Goal: Task Accomplishment & Management: Use online tool/utility

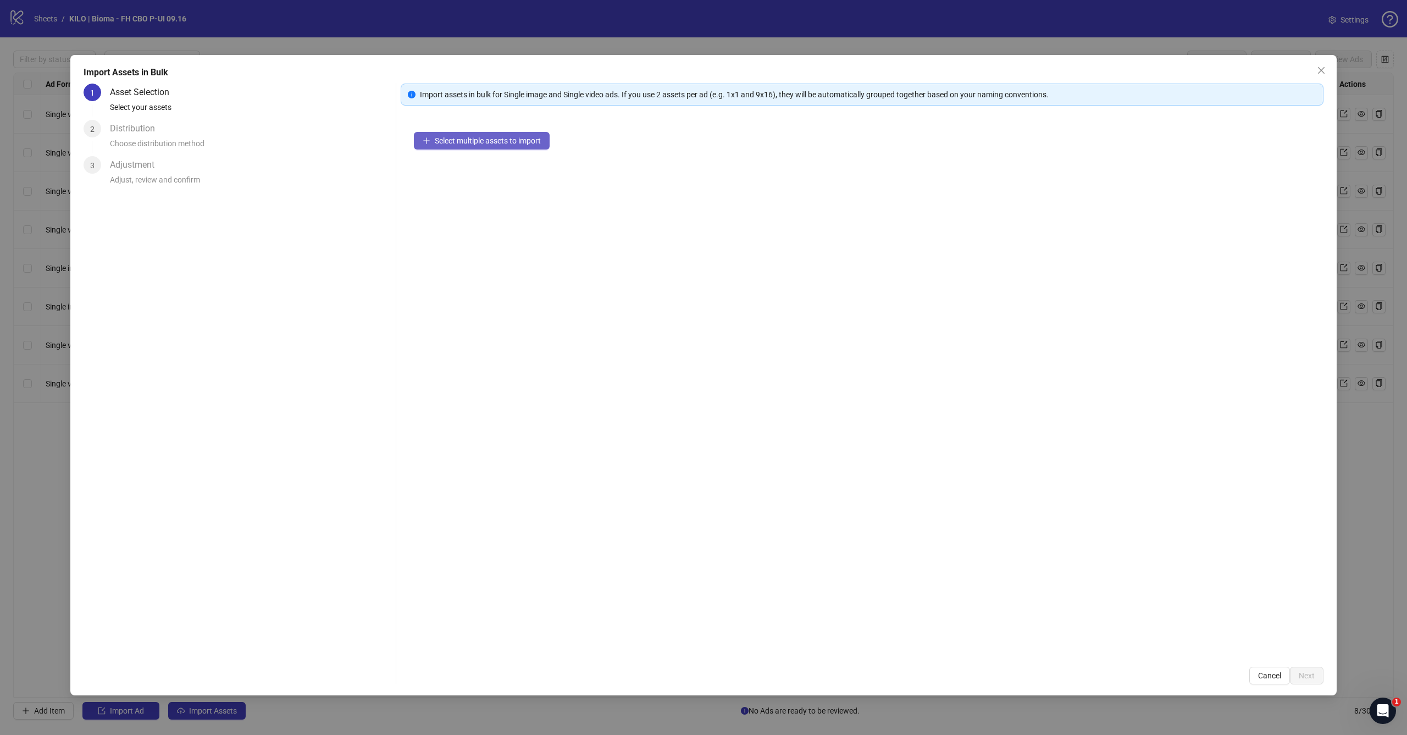
click at [457, 135] on button "Select multiple assets to import" at bounding box center [482, 141] width 136 height 18
click at [1316, 679] on button "Next" at bounding box center [1307, 676] width 34 height 18
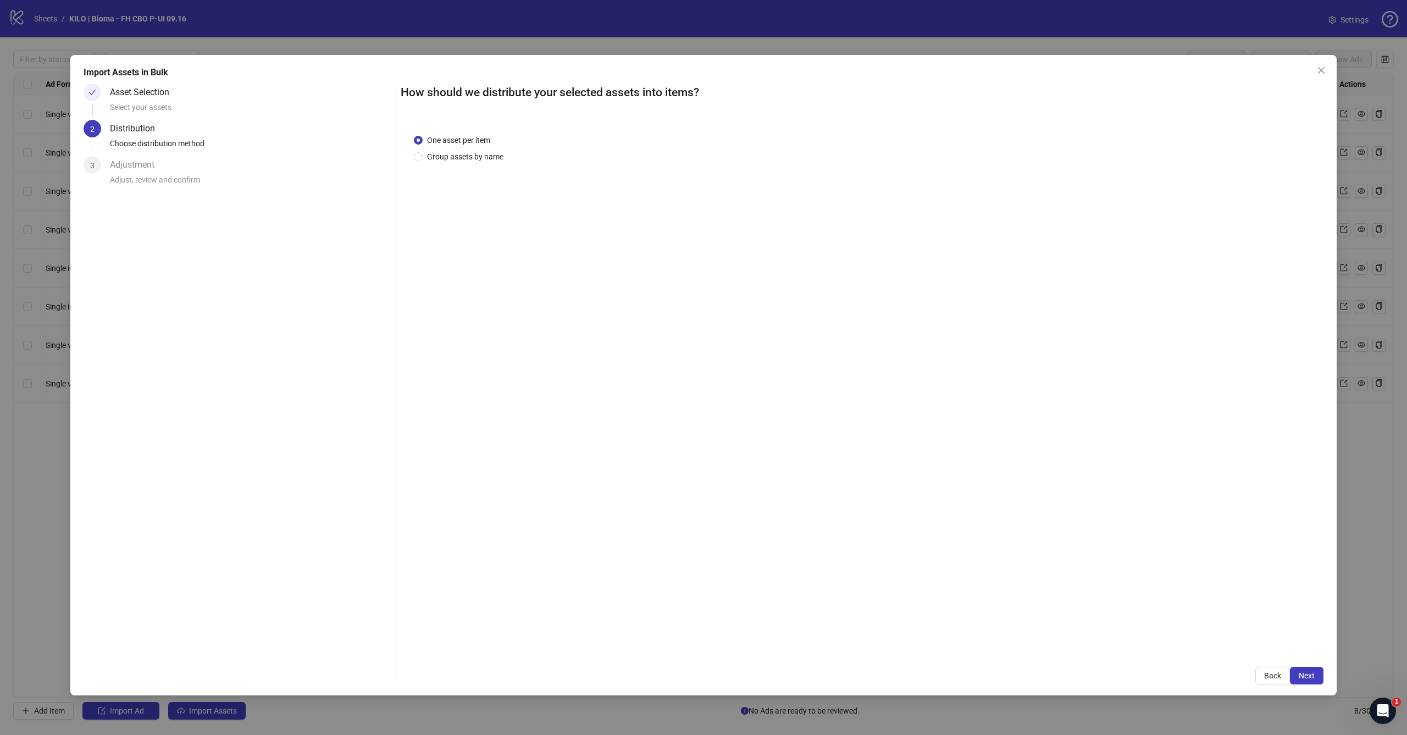
click at [1316, 678] on button "Next" at bounding box center [1307, 676] width 34 height 18
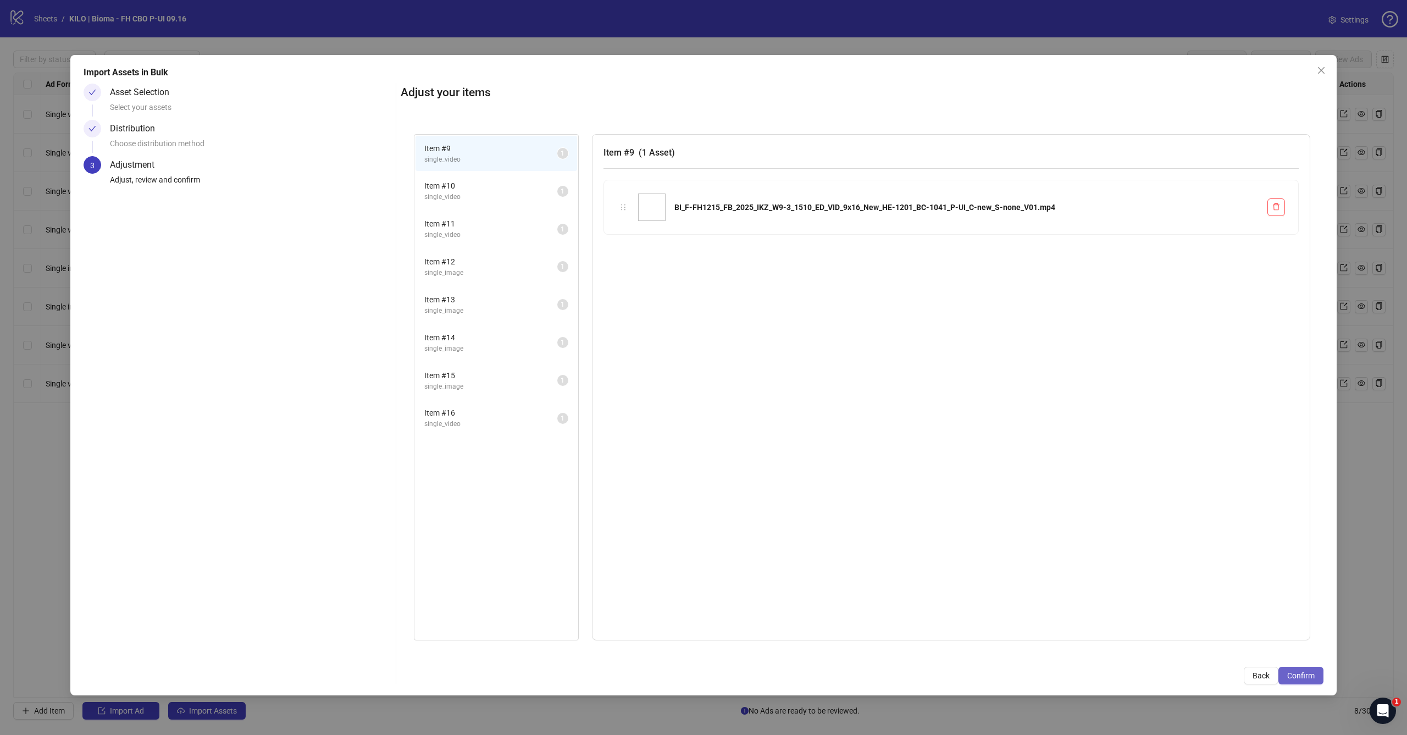
click at [1304, 678] on span "Confirm" at bounding box center [1300, 675] width 27 height 9
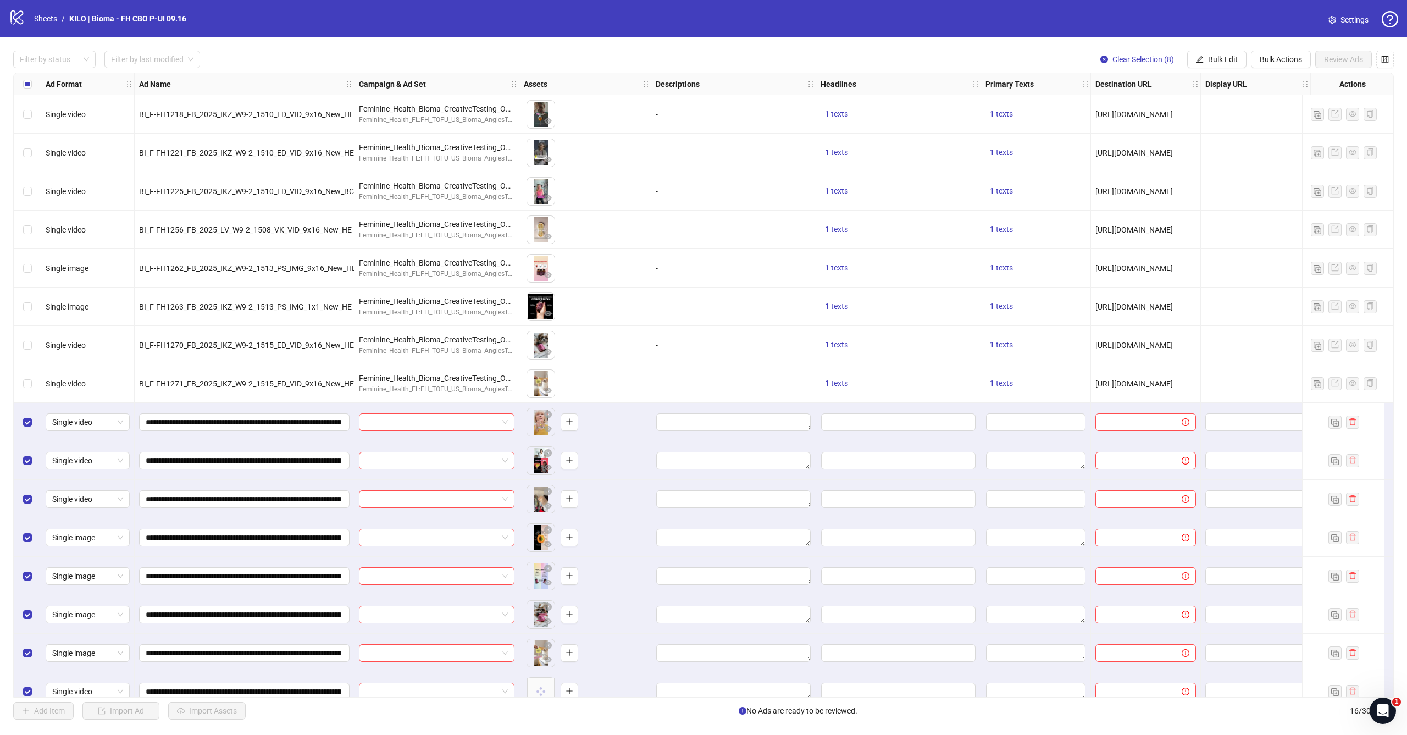
scroll to position [18, 0]
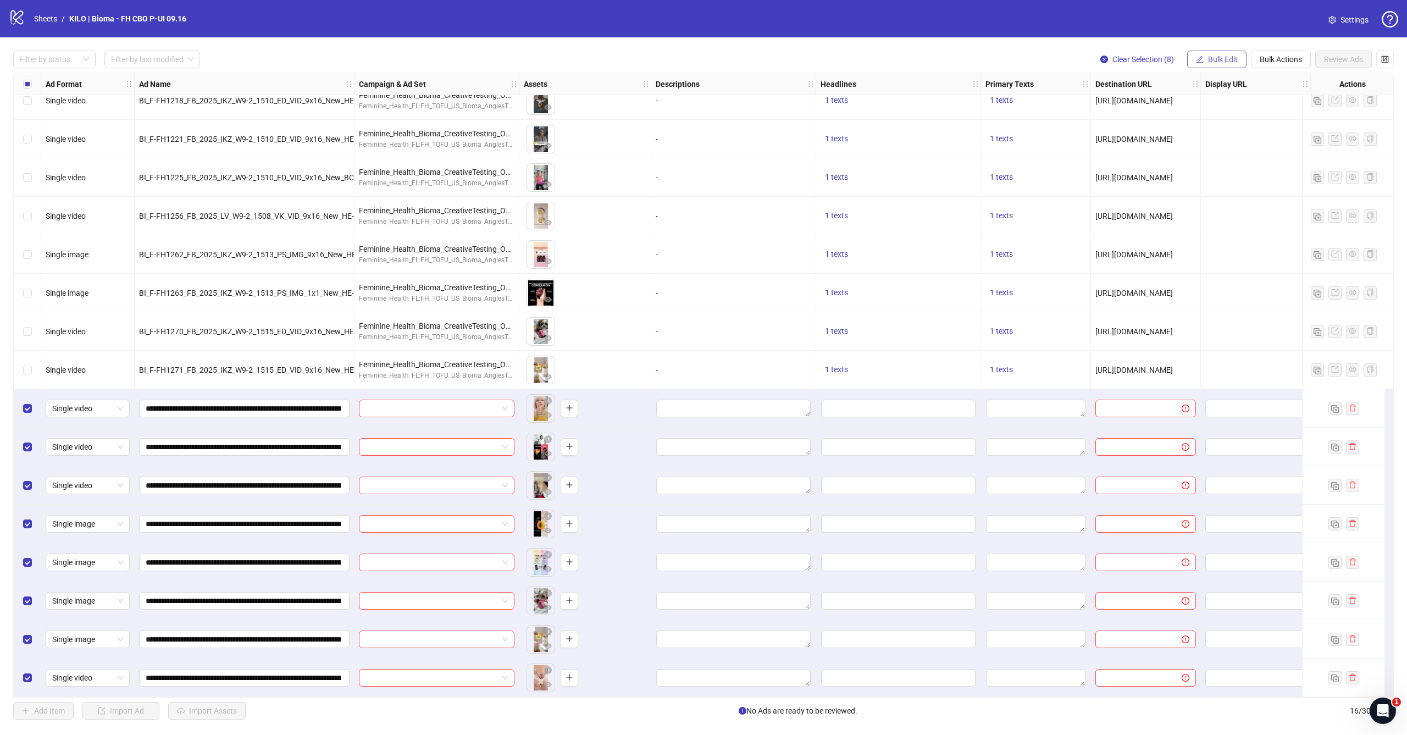
click at [1213, 59] on span "Bulk Edit" at bounding box center [1223, 59] width 30 height 9
click at [1213, 117] on span "Campaign & Ad Set" at bounding box center [1227, 116] width 65 height 12
click at [1141, 101] on input "search" at bounding box center [1181, 106] width 197 height 16
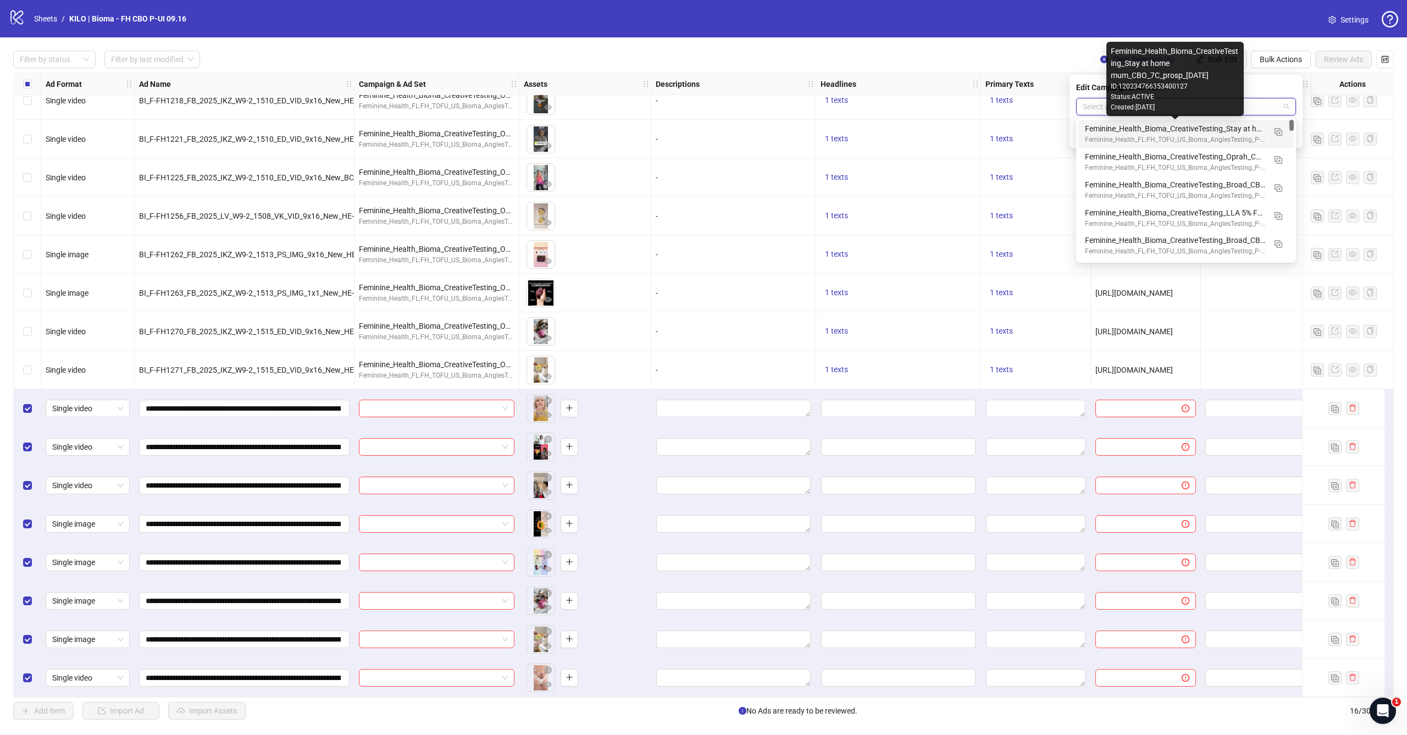
click at [1135, 134] on div "Feminine_Health_Bioma_CreativeTesting_Stay at home mum_CBO_7C_prosp_[DATE]" at bounding box center [1175, 129] width 180 height 12
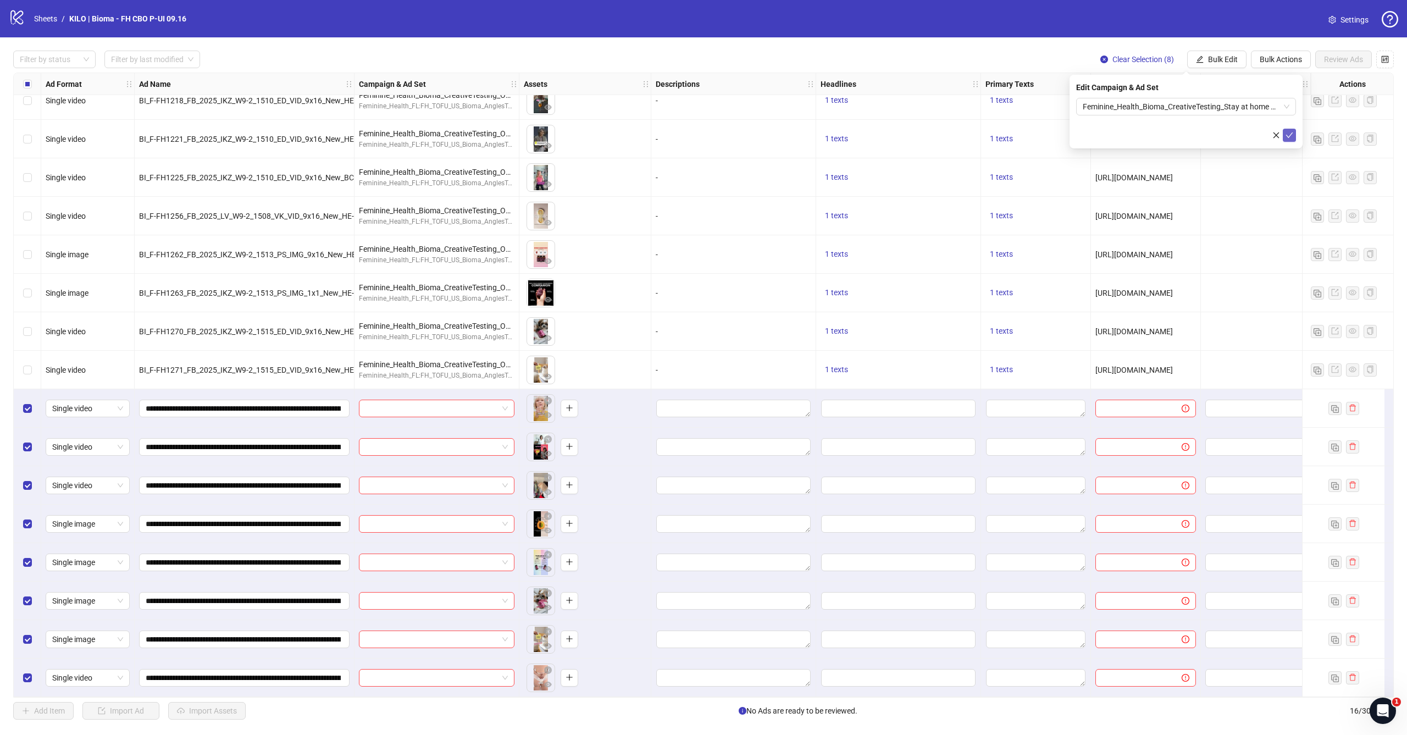
click at [1293, 137] on icon "check" at bounding box center [1289, 135] width 8 height 8
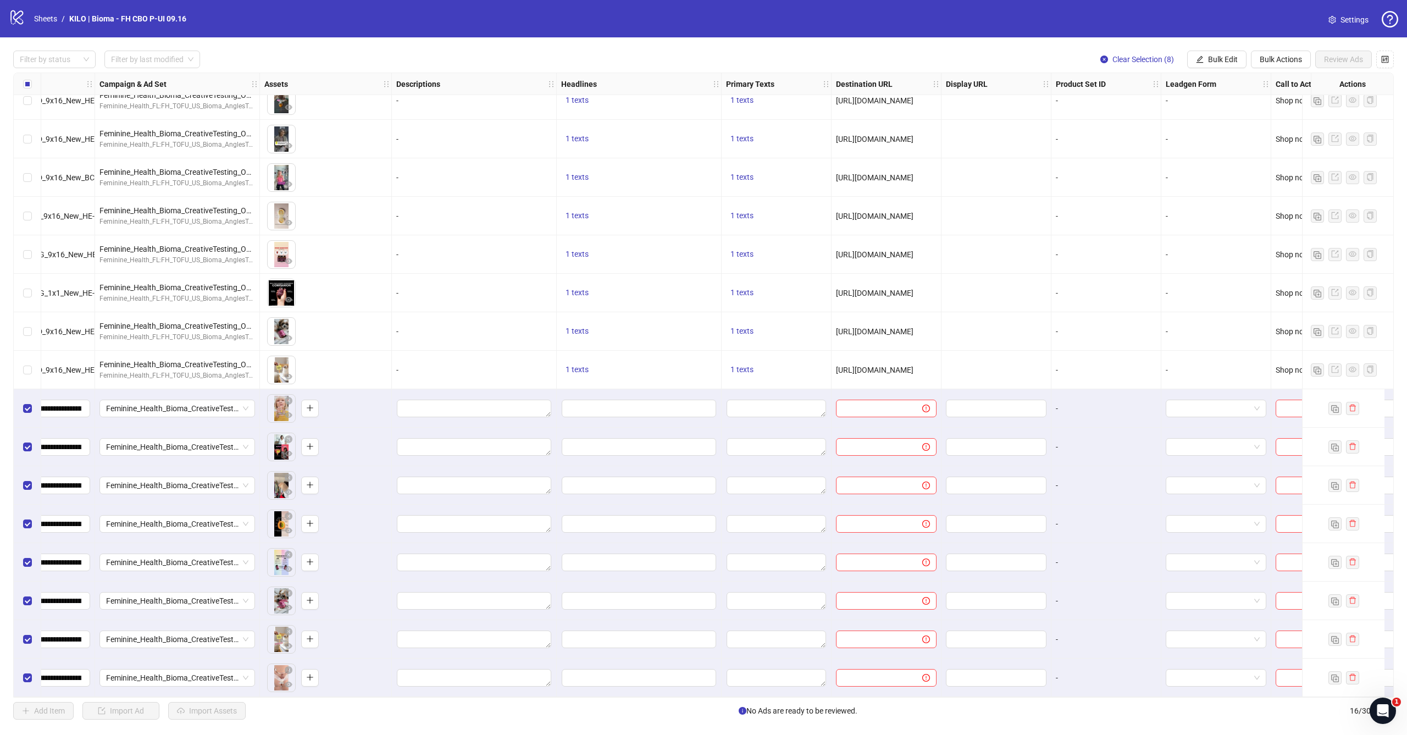
scroll to position [16, 260]
click at [1230, 60] on span "Bulk Edit" at bounding box center [1223, 59] width 30 height 9
click at [1217, 183] on span "Destination URL" at bounding box center [1227, 187] width 65 height 12
click at [1122, 109] on input "text" at bounding box center [1182, 107] width 198 height 12
paste input "**********"
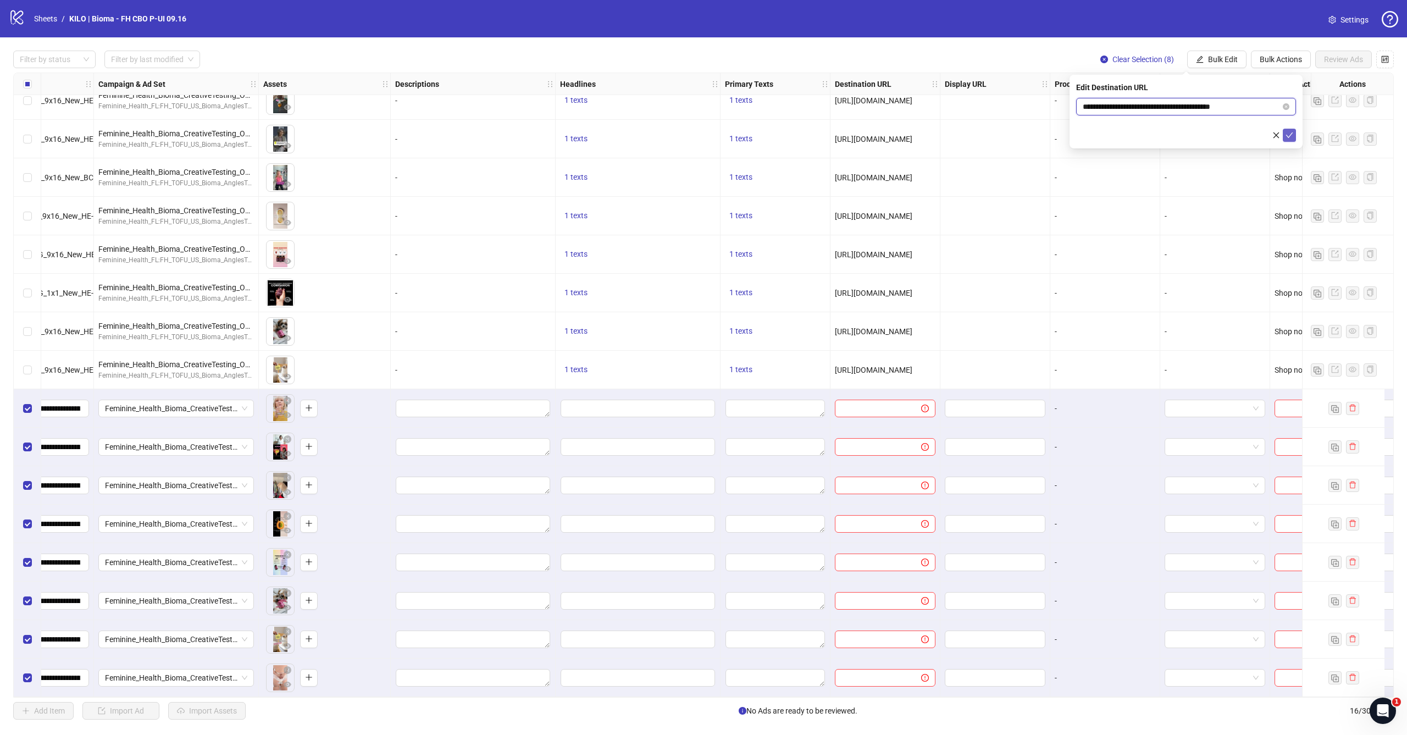
type input "**********"
click at [1291, 135] on icon "check" at bounding box center [1289, 135] width 8 height 8
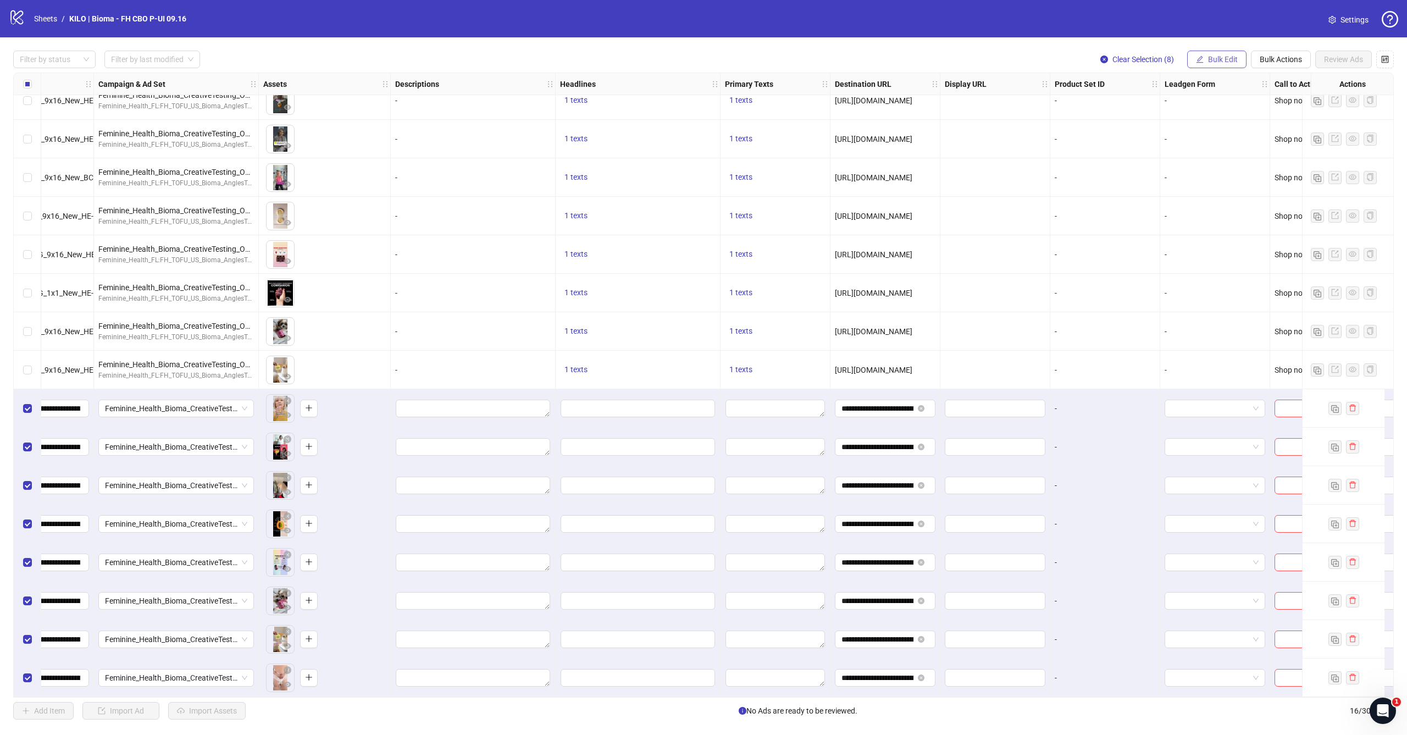
click at [1220, 55] on span "Bulk Edit" at bounding box center [1223, 59] width 30 height 9
click at [1204, 174] on span "Primary Texts" at bounding box center [1227, 169] width 65 height 12
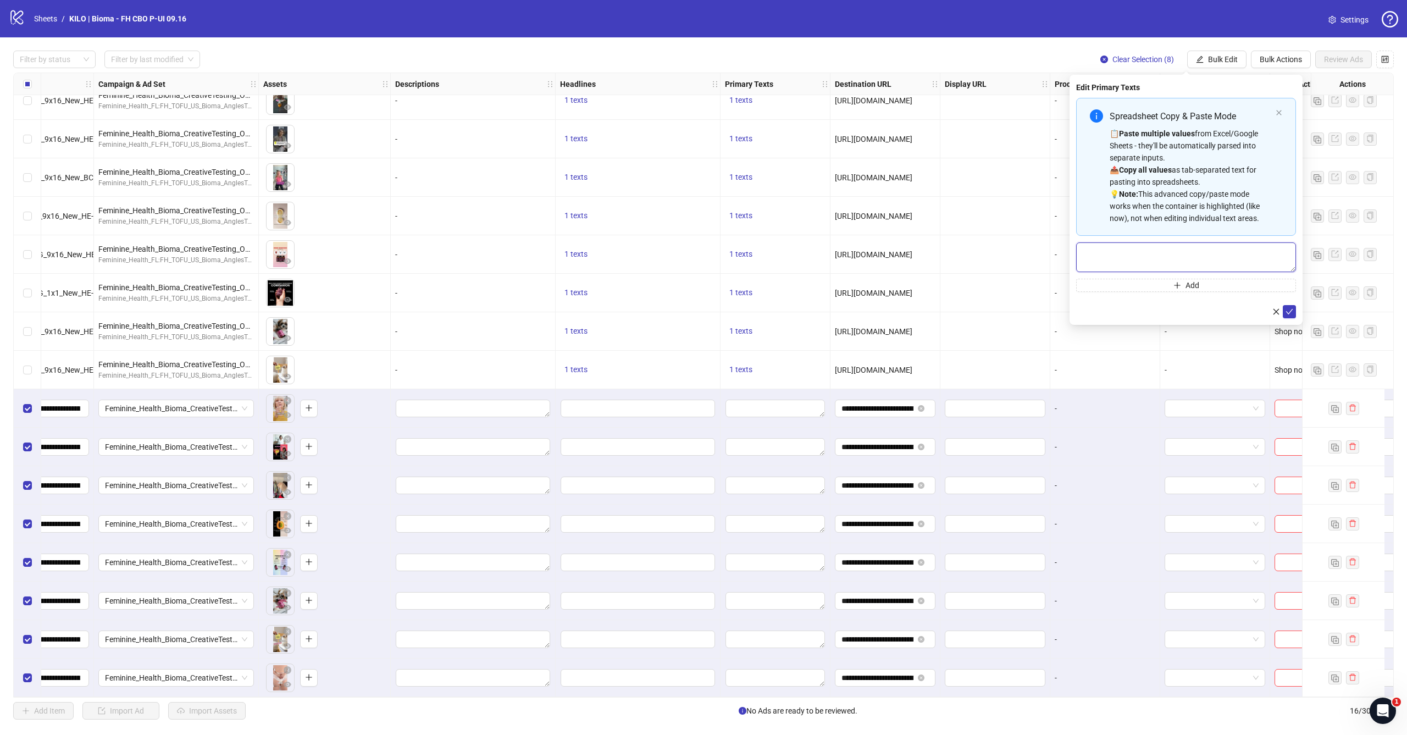
click at [1157, 256] on textarea "Multi-text input container - paste or copy values" at bounding box center [1186, 257] width 220 height 30
paste textarea "**********"
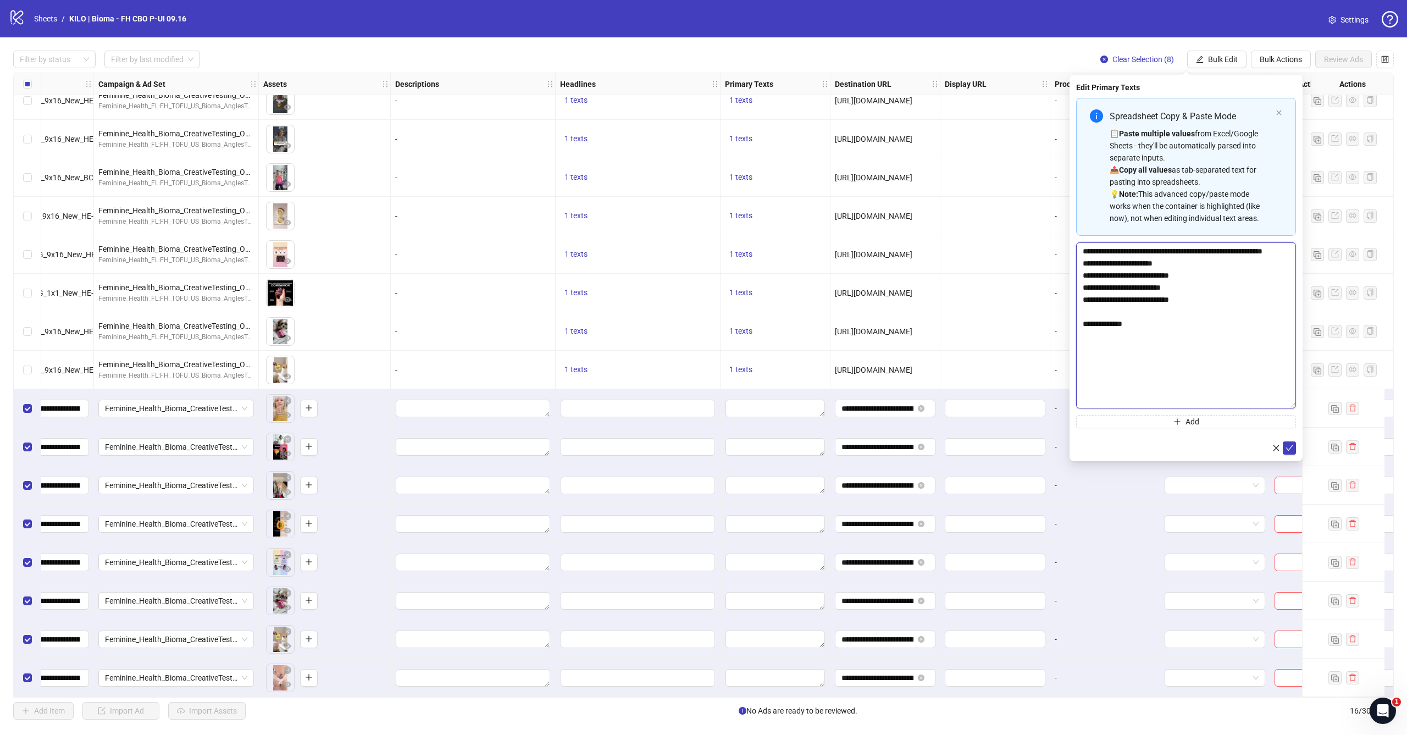
scroll to position [0, 0]
click at [1326, 473] on body "logo/logo-mobile Sheets / KILO | Bioma - FH CBO P-UI 09.16 Settings Filter by s…" at bounding box center [703, 367] width 1407 height 735
type textarea "**********"
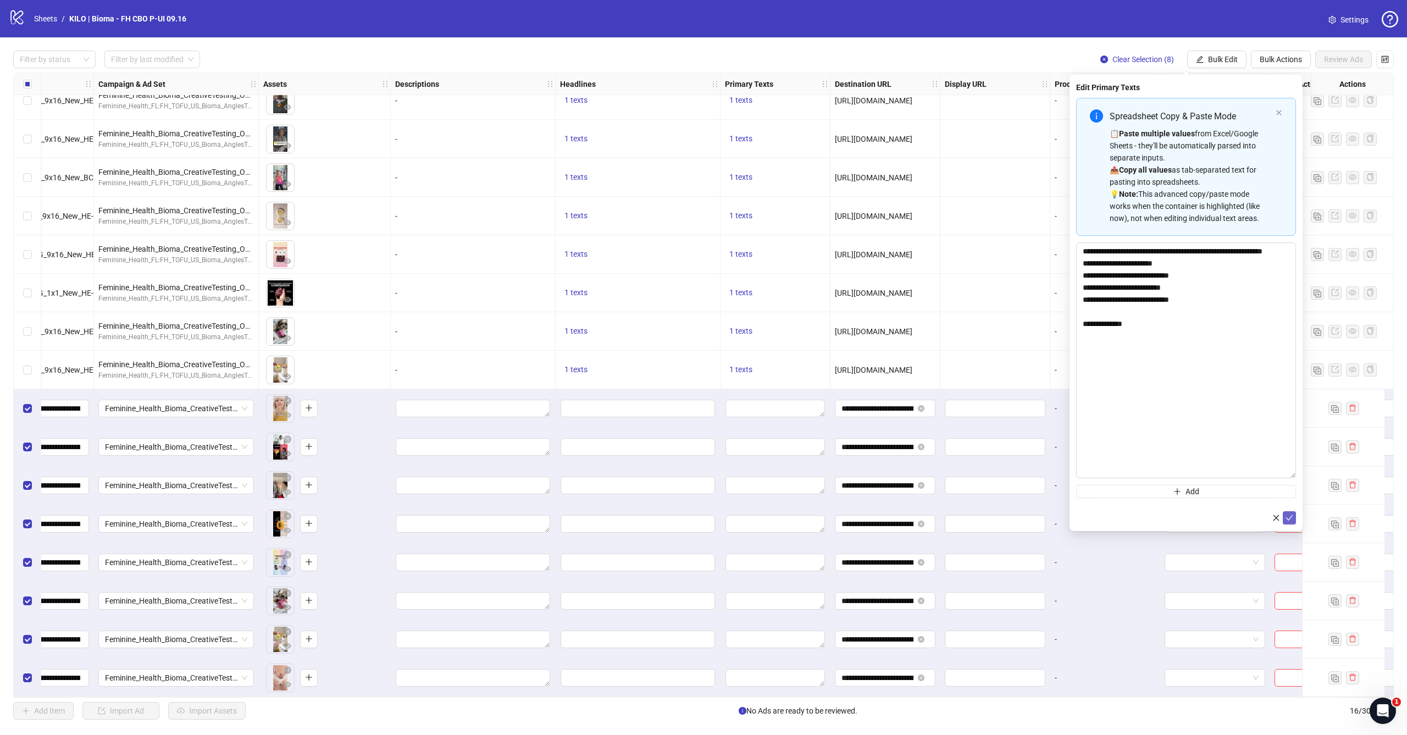
click at [1289, 515] on icon "check" at bounding box center [1289, 518] width 8 height 8
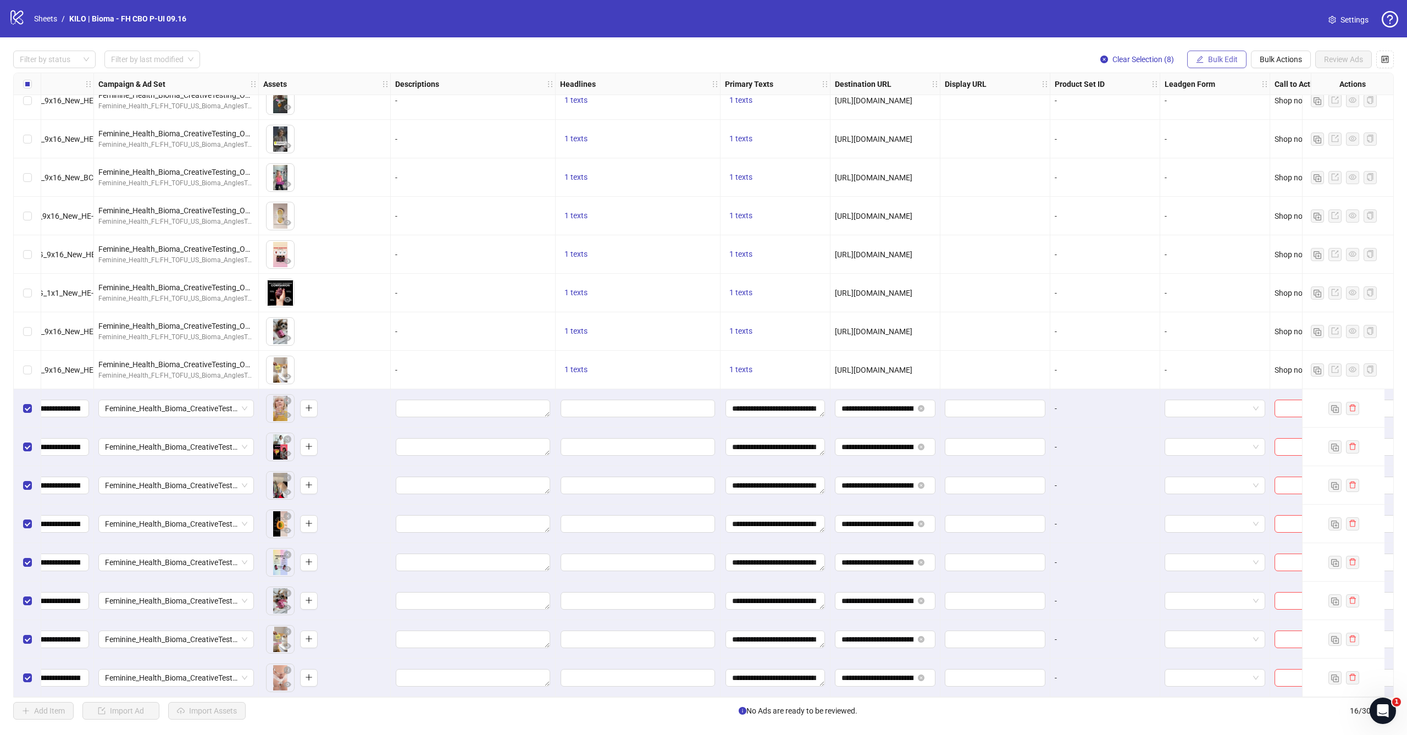
click at [1196, 62] on icon "edit" at bounding box center [1200, 60] width 8 height 8
click at [1204, 158] on li "Headlines" at bounding box center [1227, 152] width 79 height 18
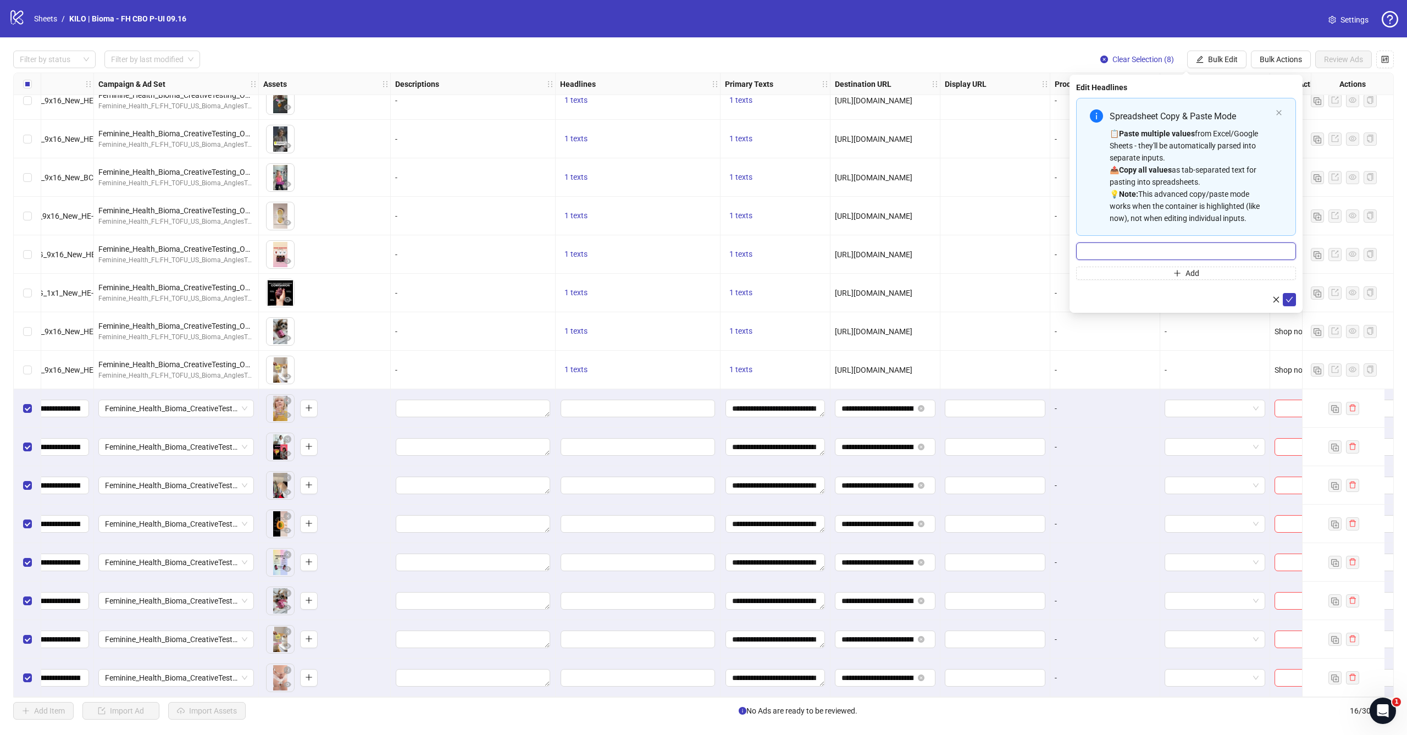
click at [1125, 244] on input "Multi-input container - paste or copy values" at bounding box center [1186, 251] width 220 height 18
paste input "**********"
type input "**********"
click at [1287, 299] on icon "check" at bounding box center [1289, 300] width 8 height 8
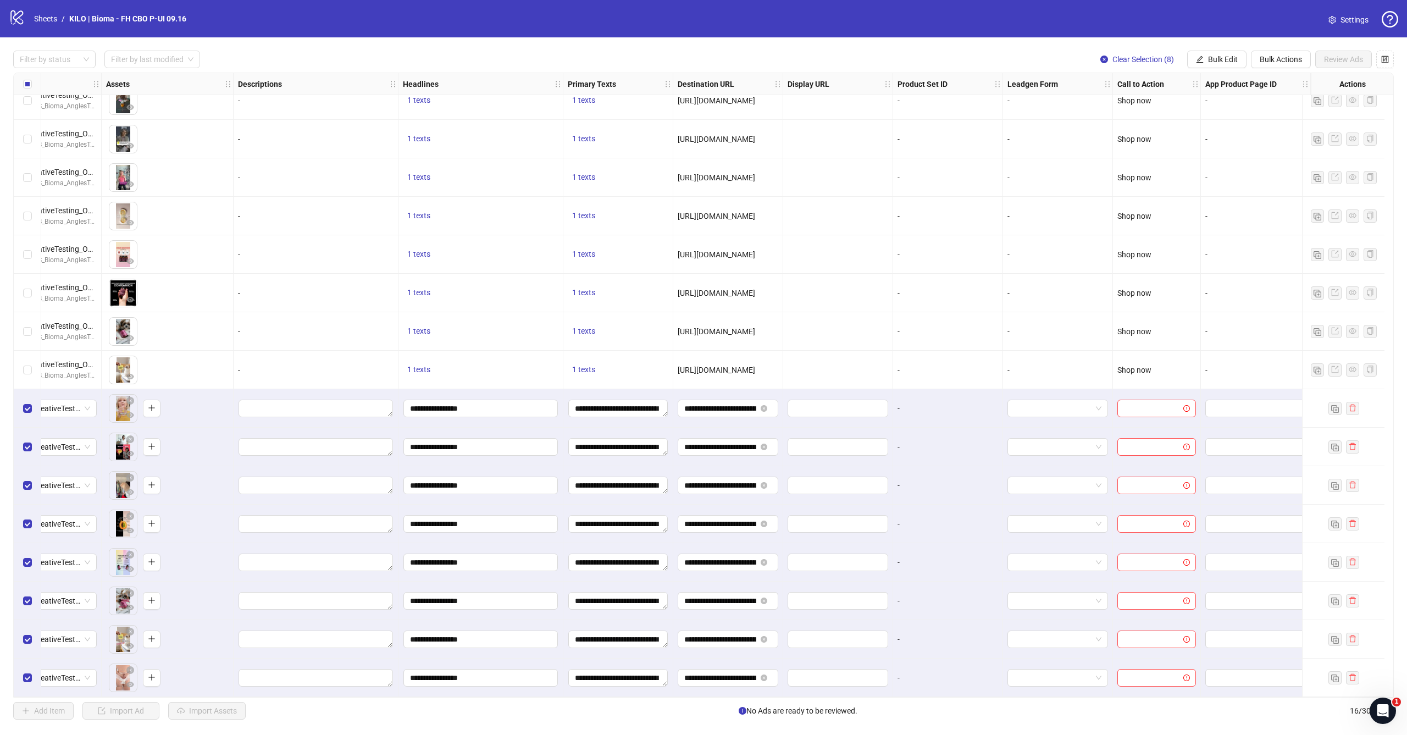
scroll to position [16, 426]
click at [1215, 58] on span "Bulk Edit" at bounding box center [1223, 59] width 30 height 9
click at [1210, 242] on span "Call to Action" at bounding box center [1227, 240] width 65 height 12
click at [1107, 99] on input "search" at bounding box center [1181, 106] width 197 height 16
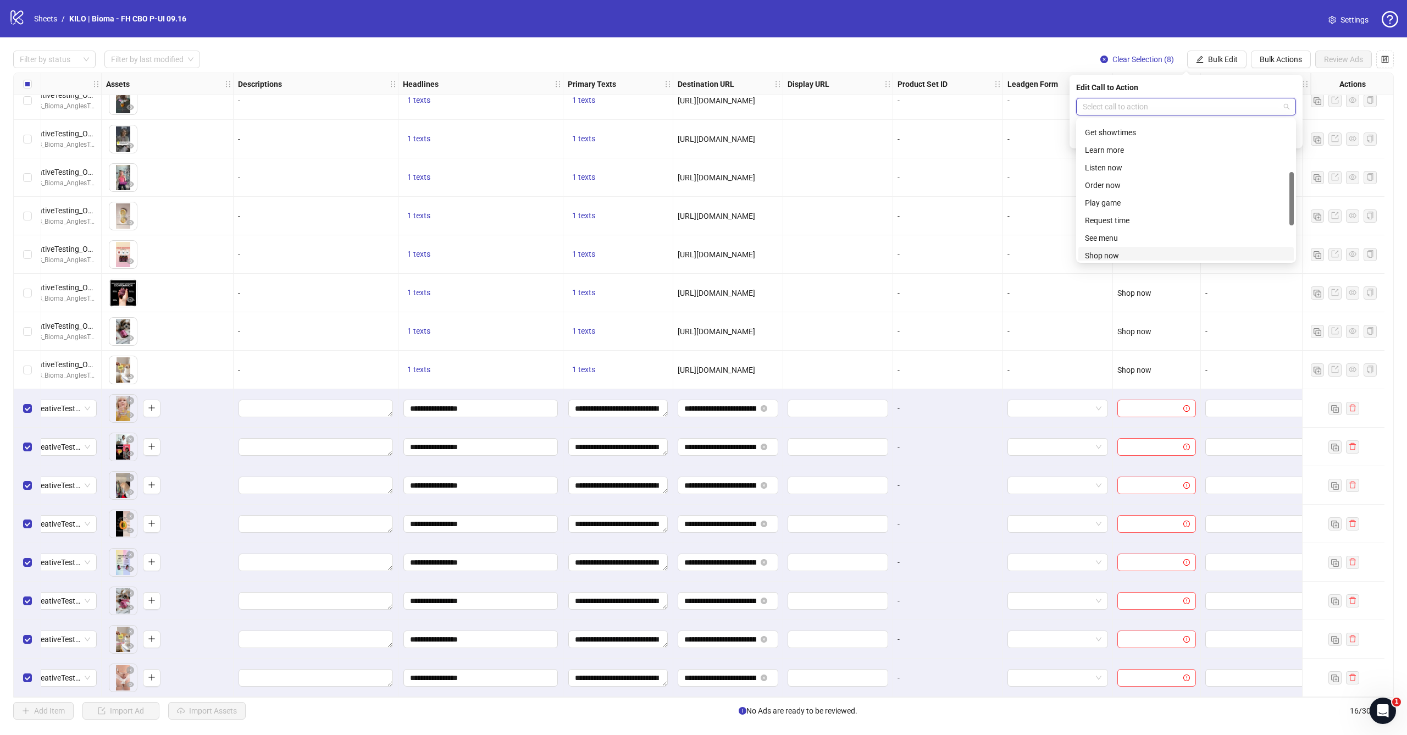
click at [1106, 256] on div "Shop now" at bounding box center [1186, 255] width 202 height 12
click at [1288, 142] on div "Edit Call to Action Shop now Shop now" at bounding box center [1185, 112] width 233 height 74
click at [1289, 138] on span "submit" at bounding box center [1289, 135] width 8 height 9
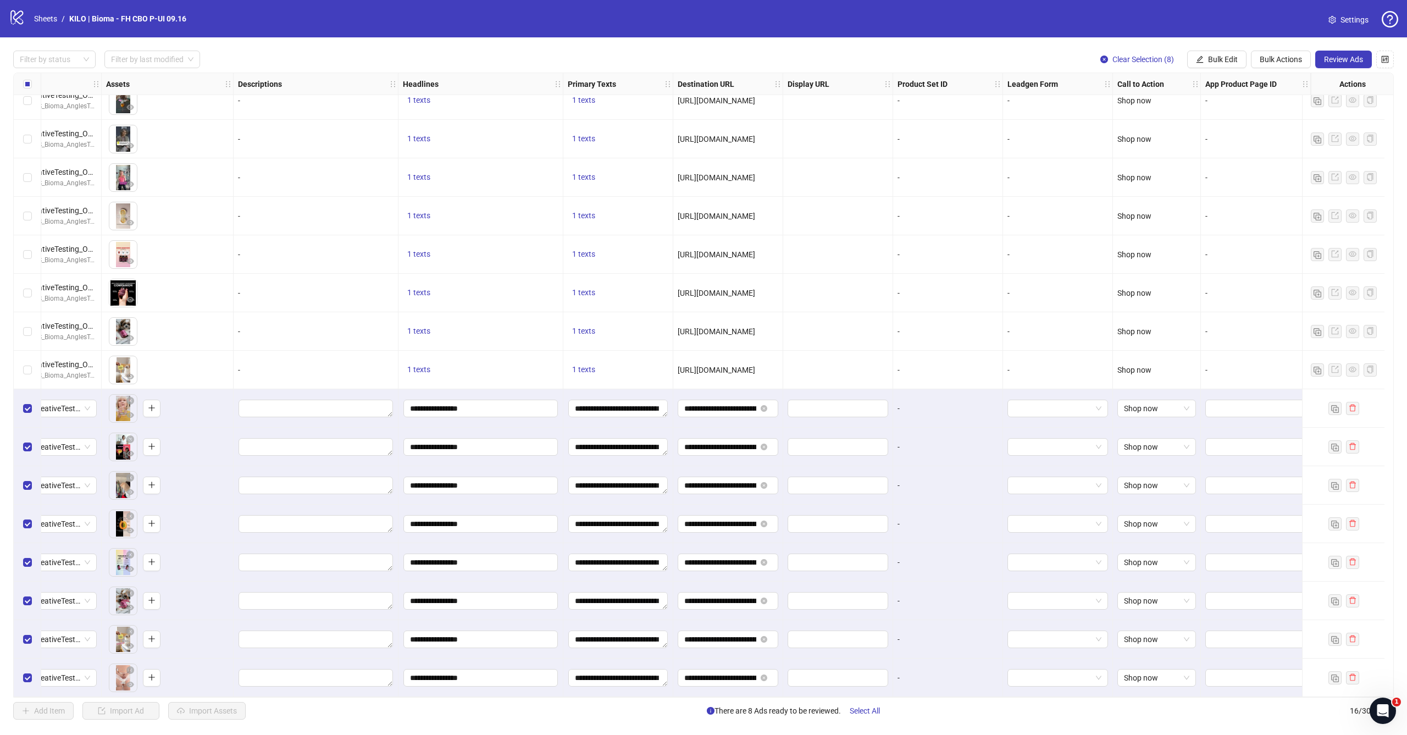
scroll to position [0, 0]
click at [1360, 62] on span "Review Ads" at bounding box center [1343, 59] width 39 height 9
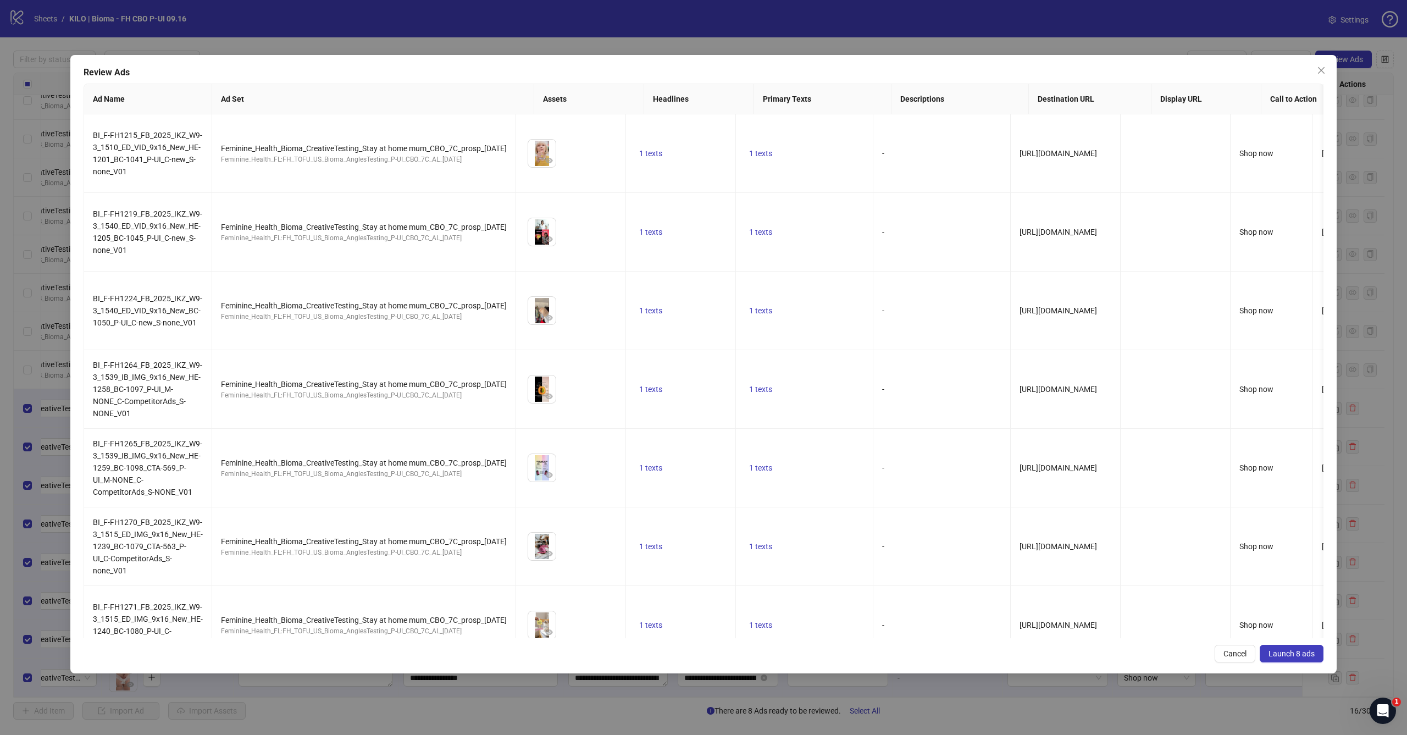
click at [1307, 654] on span "Launch 8 ads" at bounding box center [1291, 653] width 46 height 9
